Goal: Transaction & Acquisition: Subscribe to service/newsletter

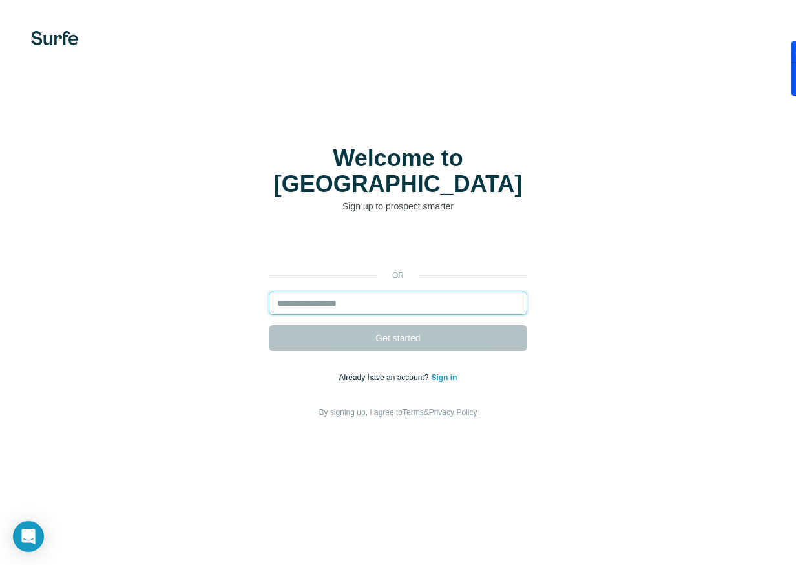
drag, startPoint x: 421, startPoint y: 280, endPoint x: 420, endPoint y: 287, distance: 7.9
click at [420, 291] on input "email" at bounding box center [398, 302] width 258 height 23
paste input "**********"
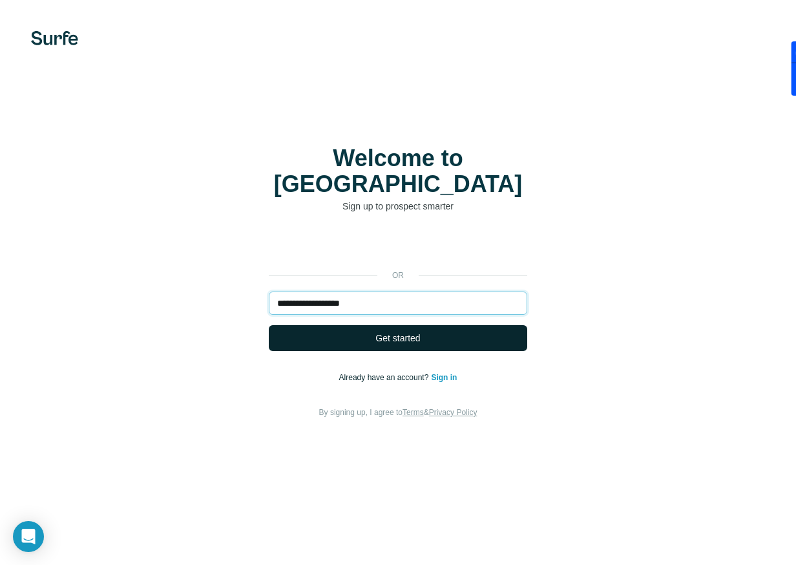
type input "**********"
click at [432, 331] on button "Get started" at bounding box center [398, 338] width 258 height 26
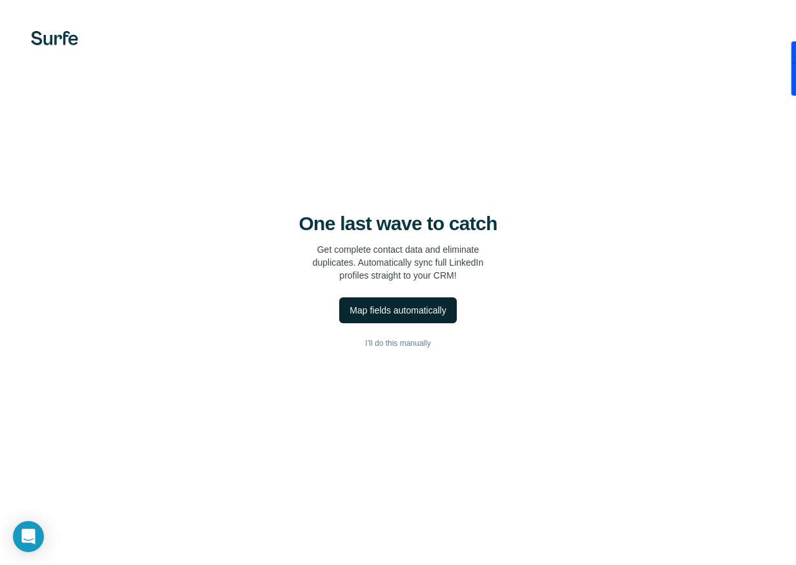
click at [394, 305] on div "Map fields automatically" at bounding box center [397, 310] width 96 height 13
click at [212, 532] on span "Dismiss" at bounding box center [212, 532] width 32 height 13
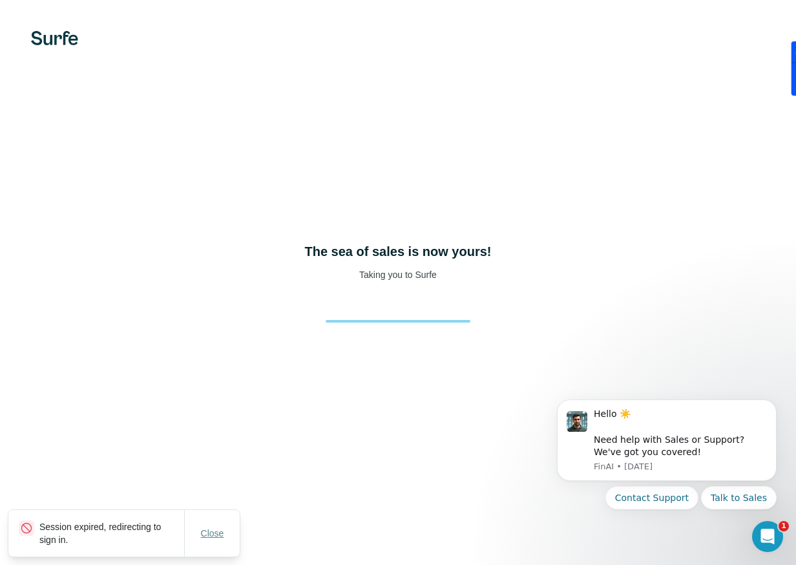
click at [213, 541] on button "Close" at bounding box center [212, 532] width 41 height 23
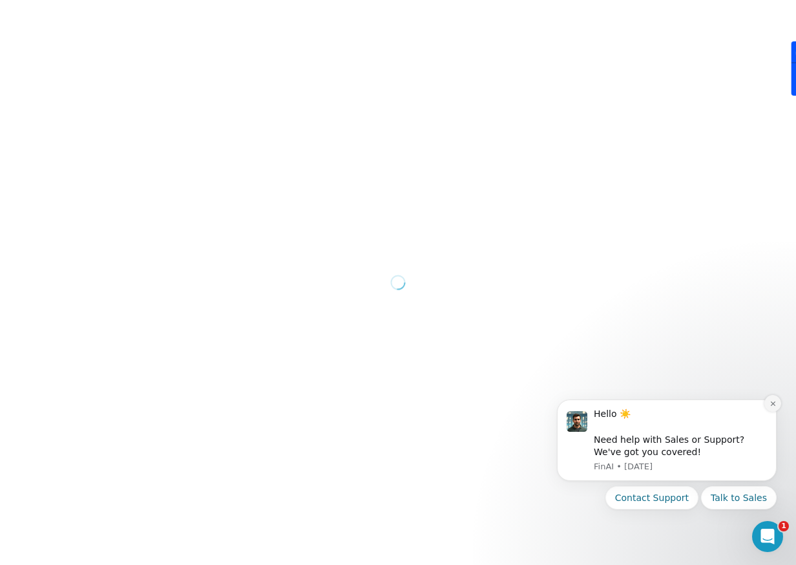
click at [773, 404] on icon "Dismiss notification" at bounding box center [772, 403] width 7 height 7
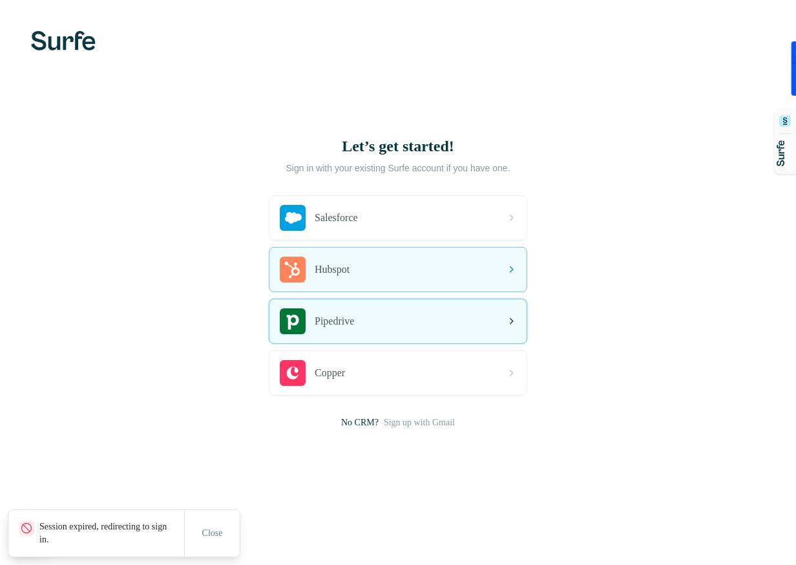
click at [362, 332] on div "Pipedrive" at bounding box center [397, 321] width 257 height 44
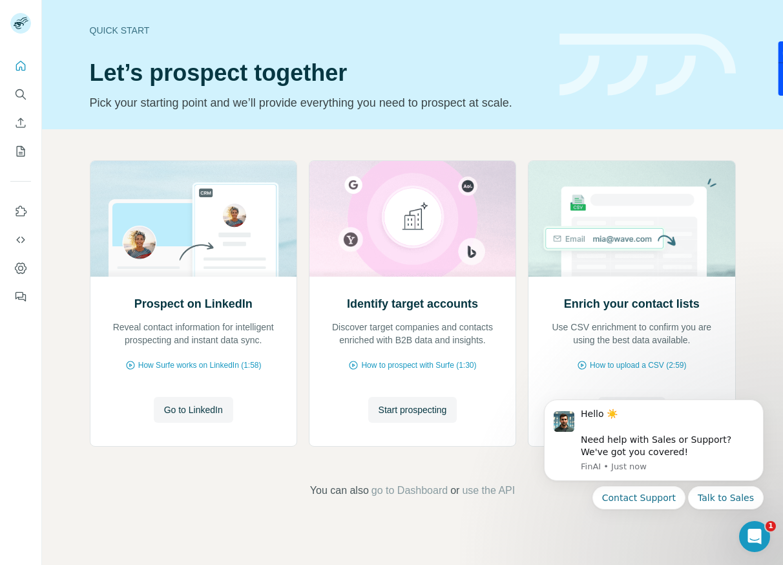
click at [491, 90] on div "Quick start Let’s prospect together Pick your starting point and we’ll provide …" at bounding box center [317, 64] width 454 height 94
